Goal: Task Accomplishment & Management: Manage account settings

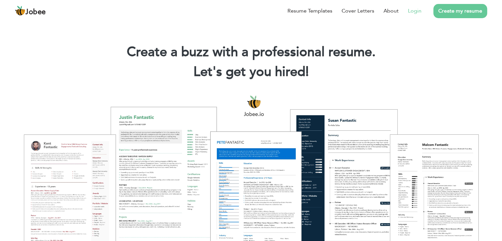
click at [412, 9] on link "Login" at bounding box center [415, 11] width 14 height 8
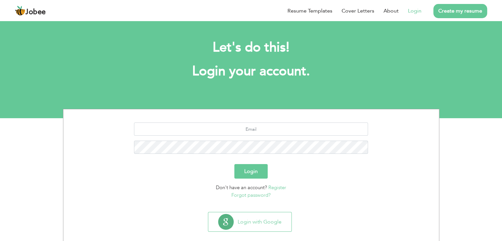
click at [276, 120] on section "Login Don't have an account? Register Forgot password?" at bounding box center [251, 159] width 366 height 100
click at [266, 131] on input "text" at bounding box center [251, 129] width 234 height 13
click at [273, 126] on input "text" at bounding box center [251, 129] width 234 height 13
click at [273, 126] on input "z" at bounding box center [251, 129] width 234 height 13
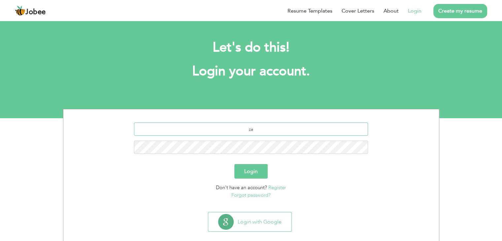
type input "za"
